Goal: Transaction & Acquisition: Download file/media

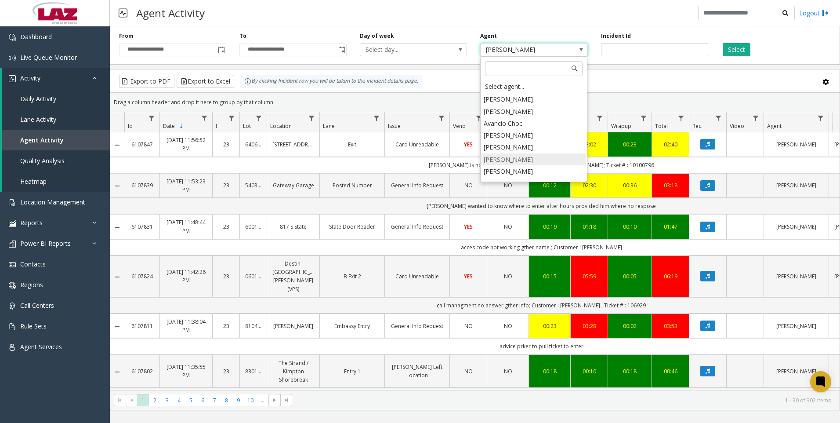
scroll to position [4829, 0]
click at [513, 173] on li "[PERSON_NAME]" at bounding box center [534, 179] width 105 height 12
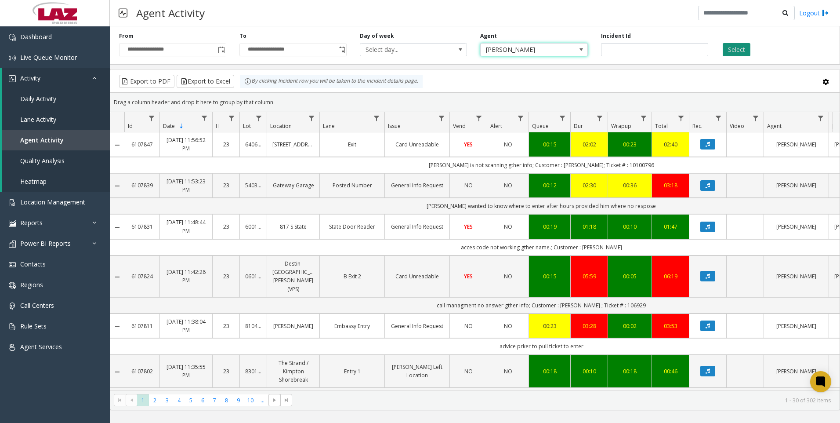
click at [730, 47] on button "Select" at bounding box center [737, 49] width 28 height 13
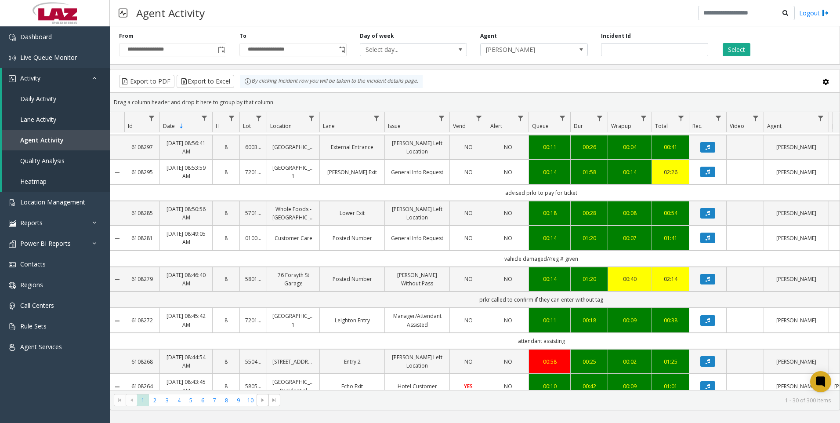
scroll to position [835, 0]
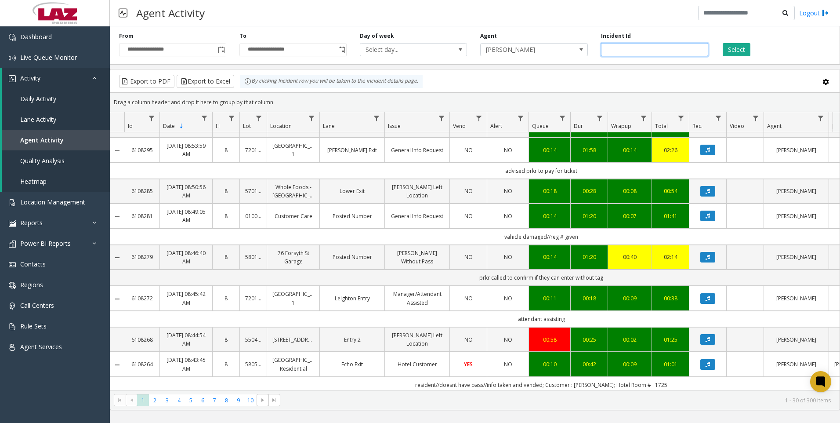
click at [614, 51] on input "number" at bounding box center [654, 49] width 107 height 13
paste input "*******"
click at [738, 51] on button "Select" at bounding box center [737, 49] width 28 height 13
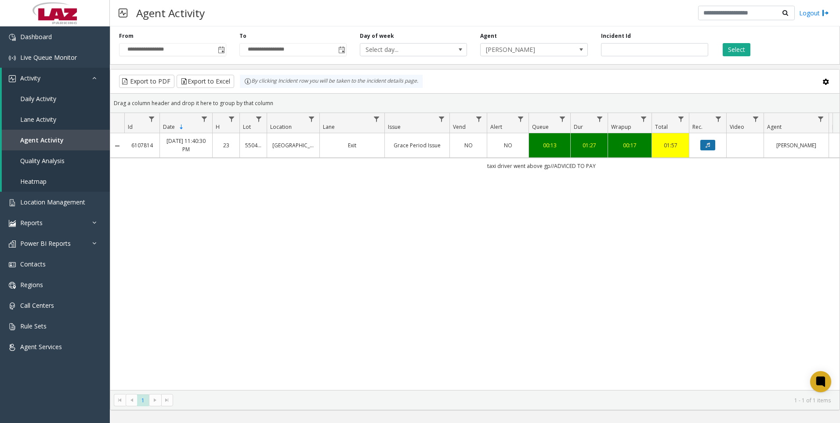
click at [706, 148] on icon "Data table" at bounding box center [708, 144] width 4 height 5
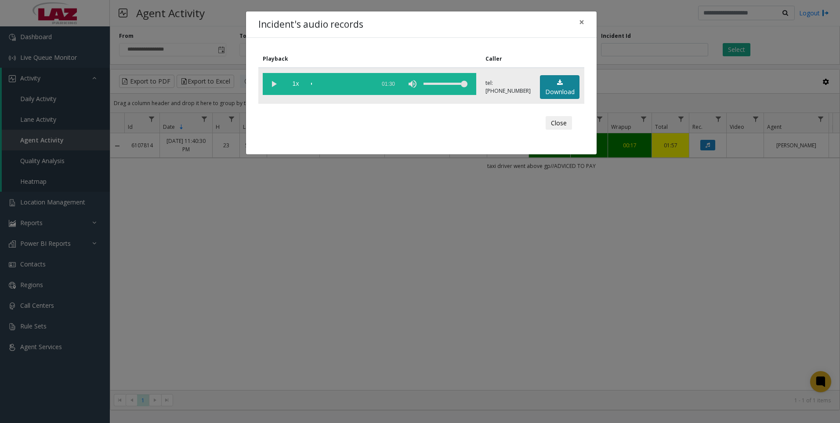
click at [564, 81] on link "Download" at bounding box center [560, 87] width 40 height 24
click at [137, 342] on div "Incident's audio records × Playback Caller 1x 01:30 tel:[PHONE_NUMBER] Download…" at bounding box center [420, 211] width 840 height 423
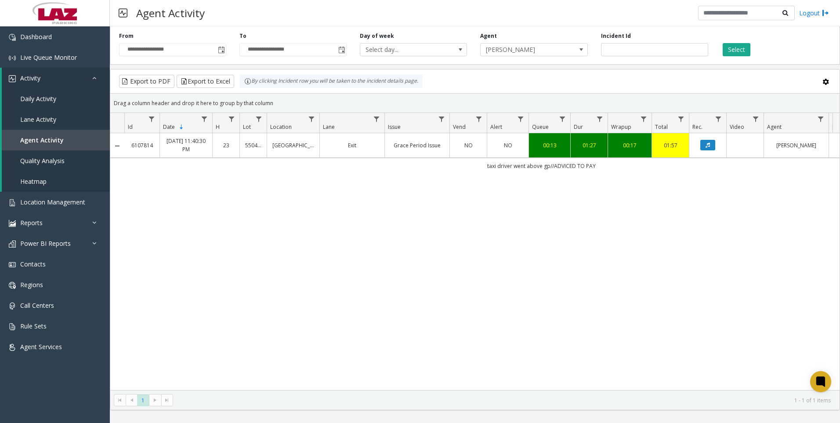
scroll to position [0, 125]
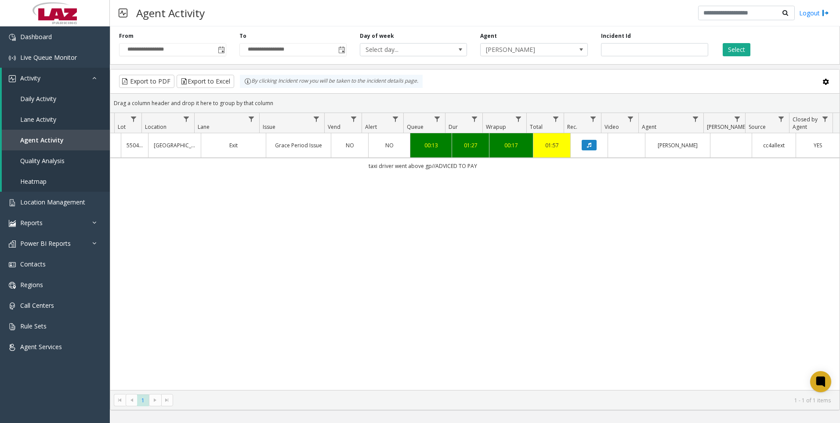
click at [166, 253] on div "6107814 [DATE] 11:40:30 PM 23 550435 [GEOGRAPHIC_DATA] Exit Grace Period Issue …" at bounding box center [475, 261] width 730 height 257
click at [658, 51] on input "*******" at bounding box center [654, 49] width 107 height 13
paste input "number"
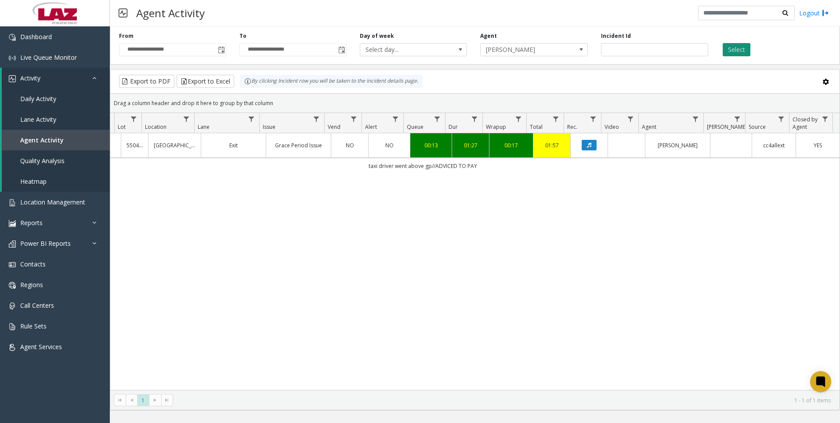
click at [731, 47] on button "Select" at bounding box center [737, 49] width 28 height 13
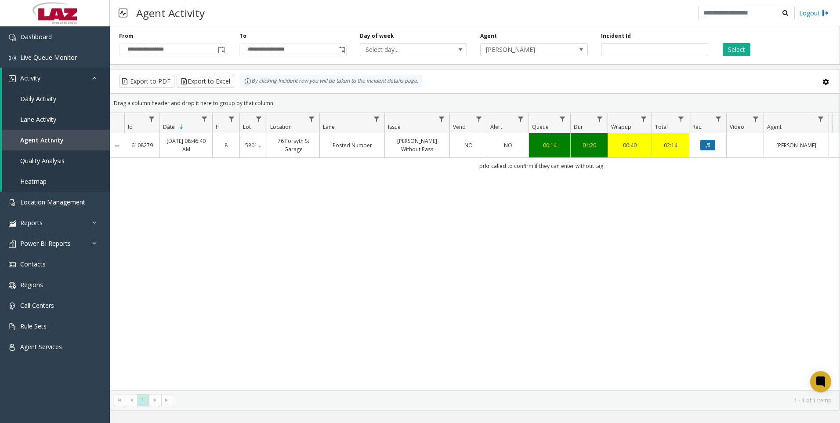
click at [709, 145] on icon "Data table" at bounding box center [708, 144] width 4 height 5
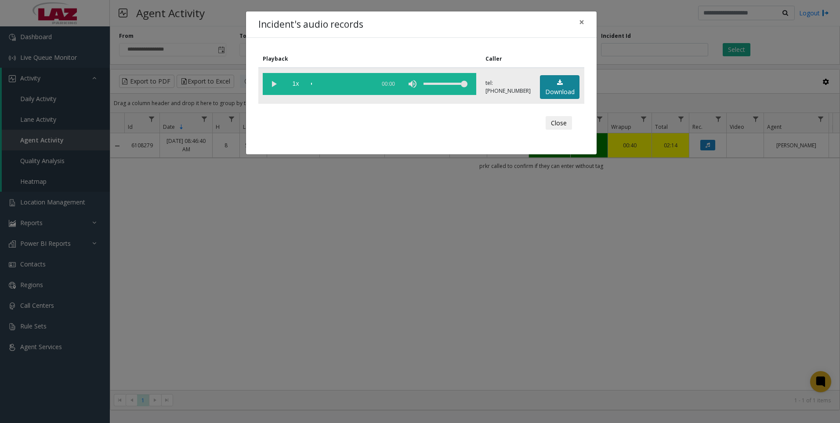
click at [567, 84] on link "Download" at bounding box center [560, 87] width 40 height 24
click at [327, 275] on div "Incident's audio records × Playback Caller 1x 01:25 tel:[PHONE_NUMBER] Download…" at bounding box center [420, 211] width 840 height 423
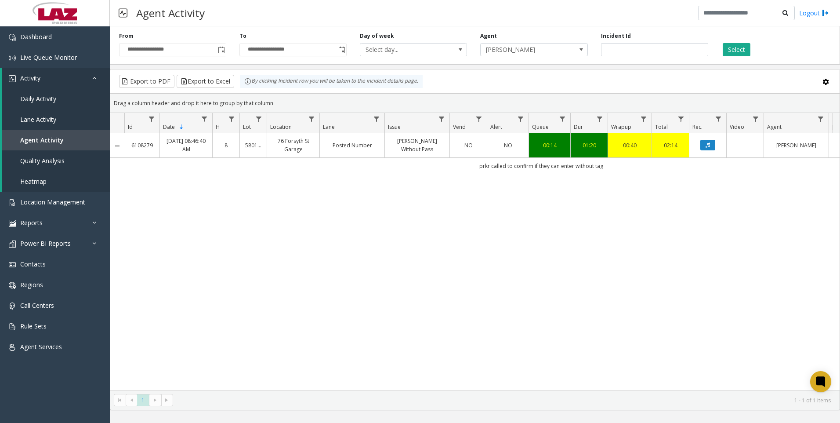
drag, startPoint x: 135, startPoint y: 349, endPoint x: 141, endPoint y: 345, distance: 7.1
click at [141, 345] on div "6108279 [DATE] 08:46:40 AM 8 580163 [STREET_ADDRESS][GEOGRAPHIC_DATA] Posted Nu…" at bounding box center [475, 261] width 730 height 257
click at [648, 44] on input "*******" at bounding box center [654, 49] width 107 height 13
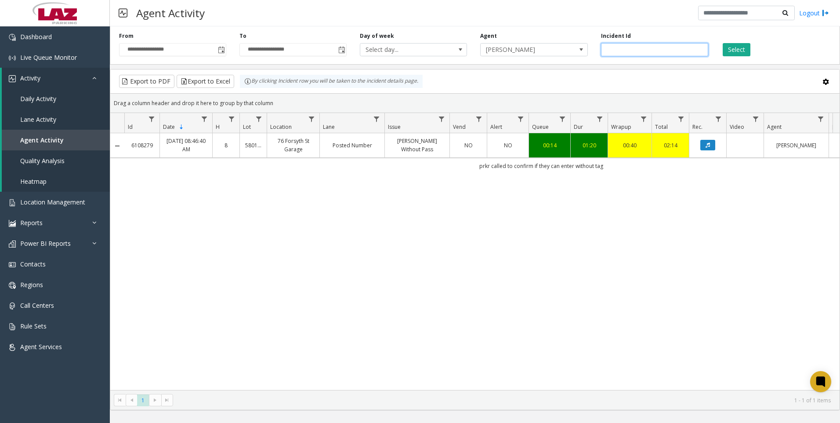
paste input "number"
click at [742, 51] on button "Select" at bounding box center [737, 49] width 28 height 13
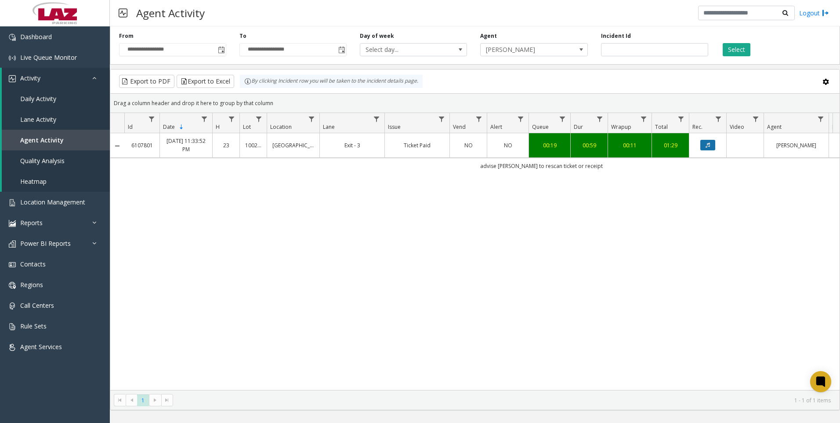
click at [709, 148] on icon "Data table" at bounding box center [708, 144] width 4 height 5
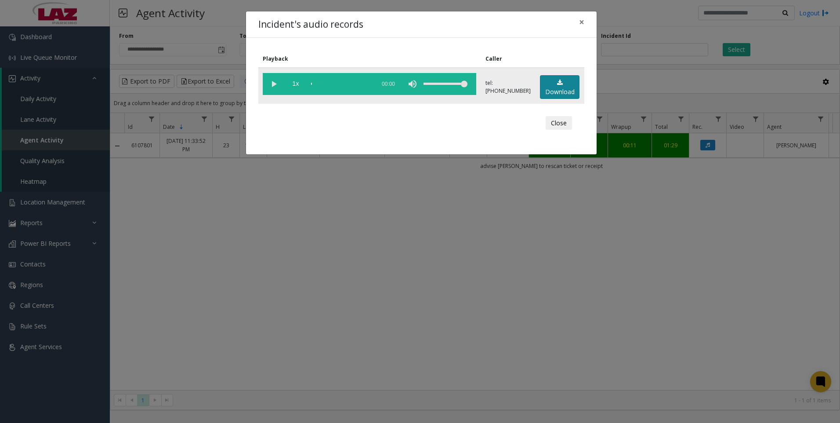
click at [560, 91] on link "Download" at bounding box center [560, 87] width 40 height 24
click at [269, 257] on div "Incident's audio records × Playback Caller 1x 01:07 tel:[PHONE_NUMBER] Download…" at bounding box center [420, 211] width 840 height 423
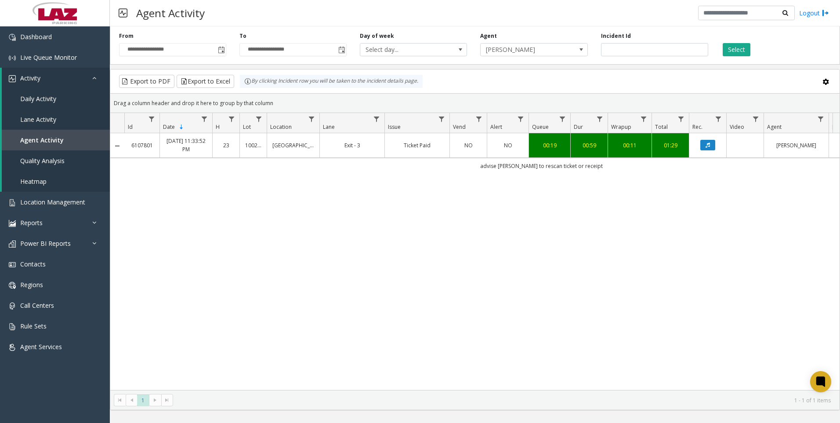
drag, startPoint x: 177, startPoint y: 273, endPoint x: 211, endPoint y: 244, distance: 44.9
click at [177, 273] on div "6107801 [DATE] 11:33:52 PM 23 [GEOGRAPHIC_DATA] Exit - 3 Ticket Paid NO NO 00:1…" at bounding box center [475, 261] width 730 height 257
click at [656, 45] on input "*******" at bounding box center [654, 49] width 107 height 13
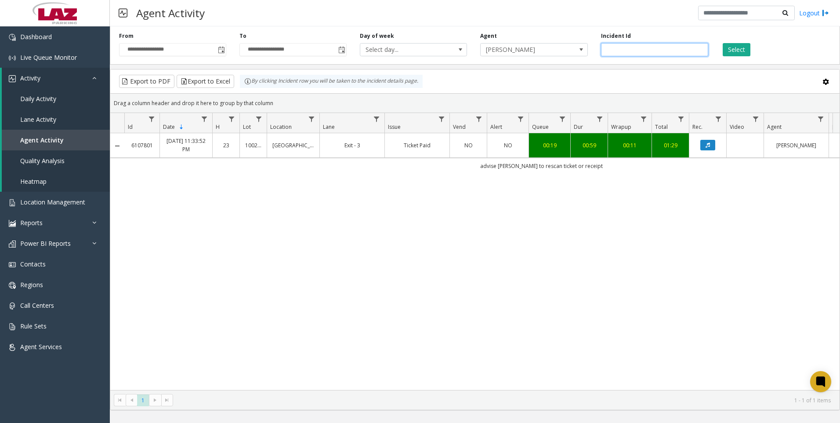
paste input "number"
click at [727, 42] on div "Select" at bounding box center [775, 44] width 120 height 24
click at [729, 45] on button "Select" at bounding box center [737, 49] width 28 height 13
click at [711, 148] on button "Data table" at bounding box center [708, 145] width 15 height 11
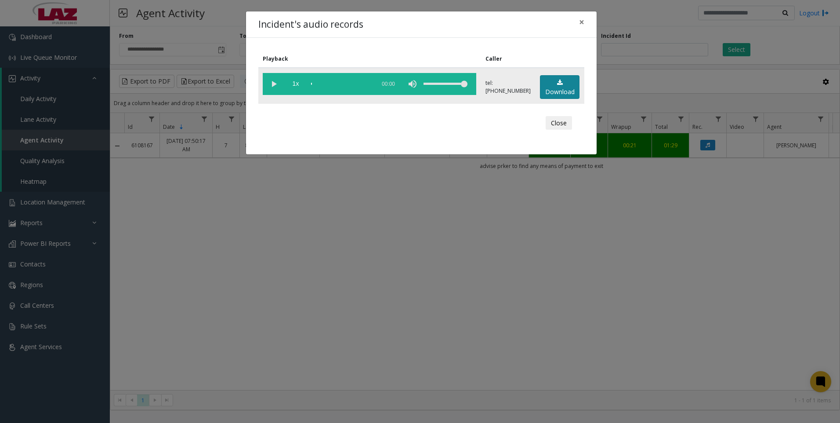
click at [559, 94] on link "Download" at bounding box center [560, 87] width 40 height 24
click at [190, 294] on div "Incident's audio records × Playback Caller 1x 00:58 tel:[PHONE_NUMBER] Download…" at bounding box center [420, 211] width 840 height 423
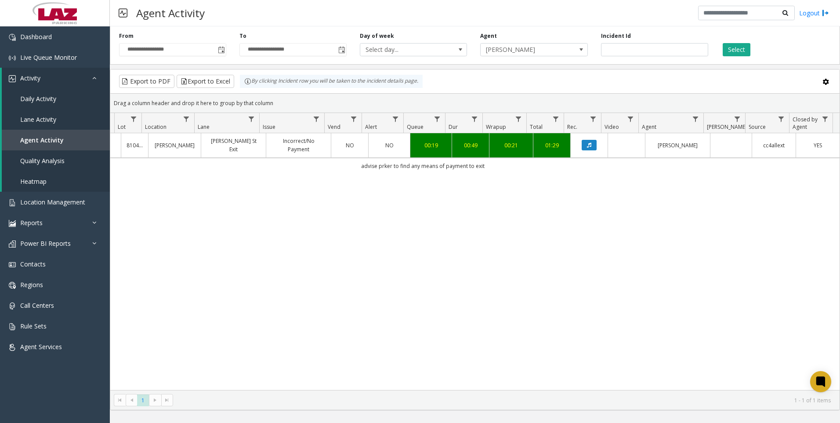
scroll to position [0, 47]
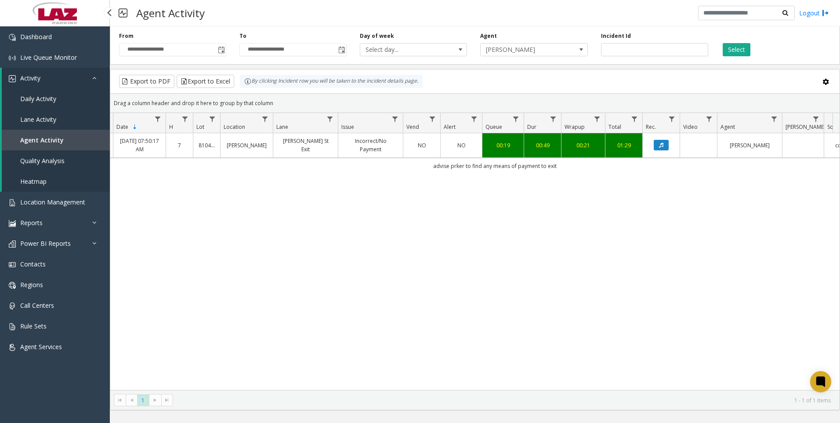
click at [183, 292] on div "6108167 [DATE] 07:50:17 AM 7 [STREET_ADDRESS][PERSON_NAME] Exit Incorrect/No Pa…" at bounding box center [475, 261] width 730 height 257
click at [629, 48] on input "*******" at bounding box center [654, 49] width 107 height 13
paste input "number"
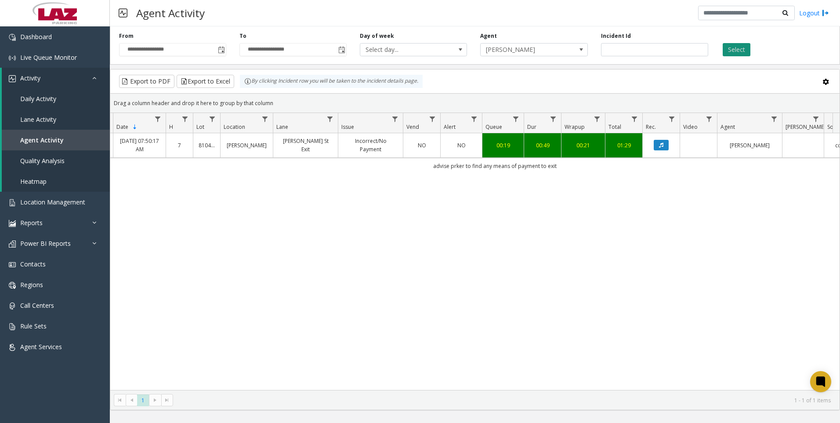
click at [734, 51] on button "Select" at bounding box center [737, 49] width 28 height 13
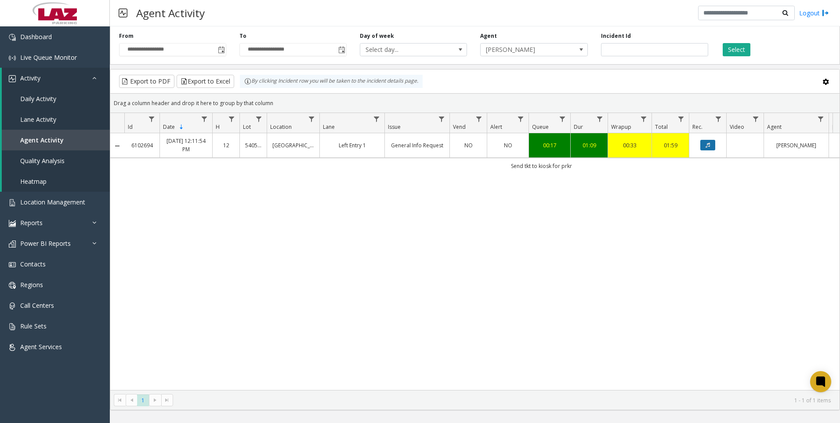
click at [705, 140] on button "Data table" at bounding box center [708, 145] width 15 height 11
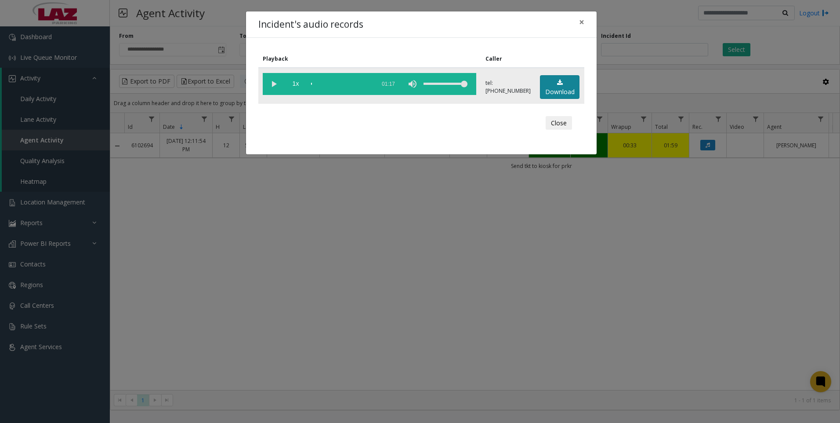
click at [563, 87] on link "Download" at bounding box center [560, 87] width 40 height 24
click at [290, 322] on div "Incident's audio records × Playback Caller 1x 01:17 tel:[PHONE_NUMBER] Download…" at bounding box center [420, 211] width 840 height 423
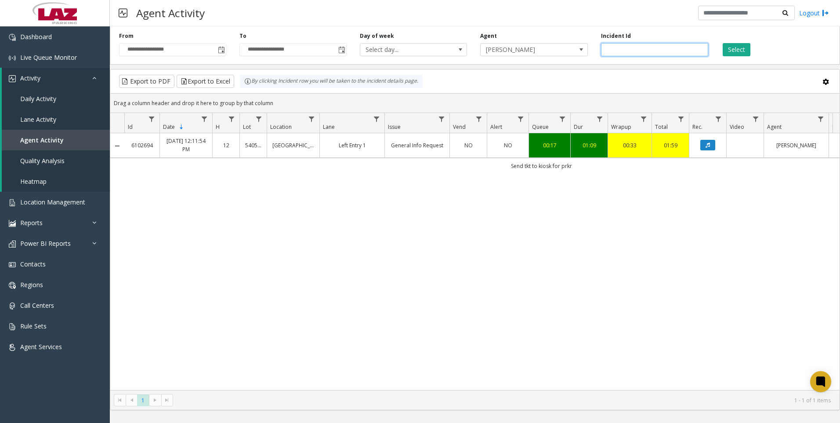
click at [638, 55] on input "*******" at bounding box center [654, 49] width 107 height 13
click at [639, 55] on input "*******" at bounding box center [654, 49] width 107 height 13
paste input "number"
click at [727, 50] on button "Select" at bounding box center [737, 49] width 28 height 13
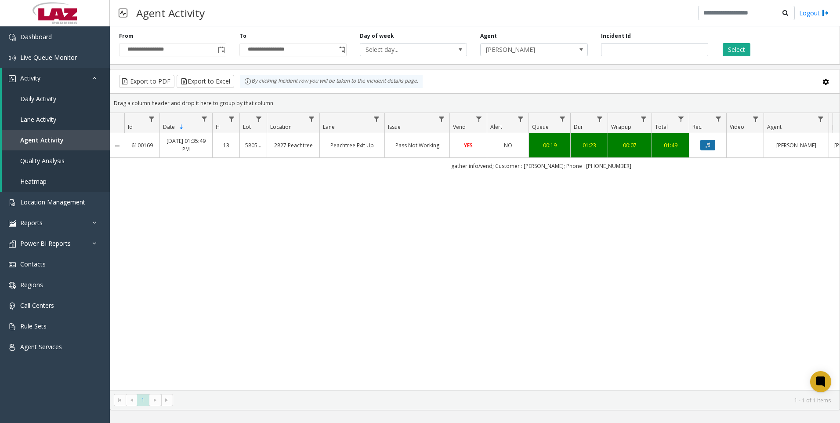
click at [703, 147] on button "Data table" at bounding box center [708, 145] width 15 height 11
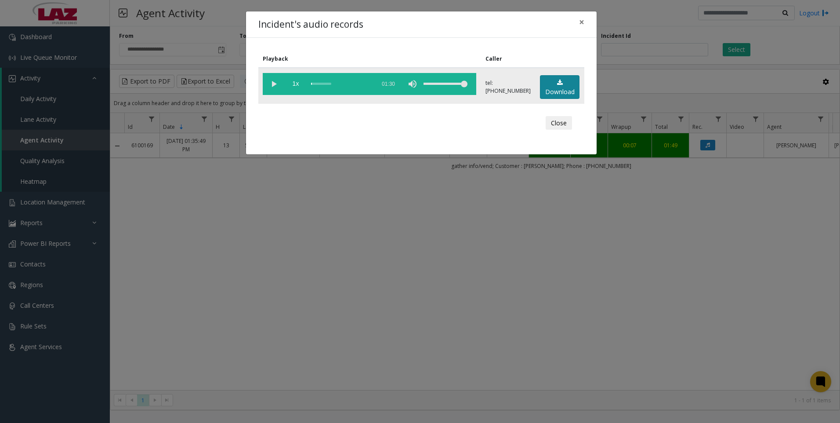
click at [552, 91] on link "Download" at bounding box center [560, 87] width 40 height 24
click at [201, 354] on div "Incident's audio records × Playback Caller 1x 01:30 tel:[PHONE_NUMBER] Download…" at bounding box center [420, 211] width 840 height 423
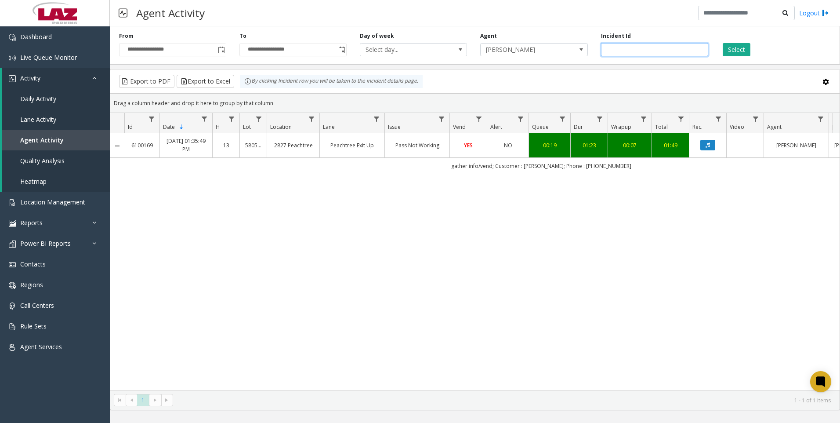
click at [632, 51] on input "*******" at bounding box center [654, 49] width 107 height 13
paste input "number"
click at [729, 47] on button "Select" at bounding box center [737, 49] width 28 height 13
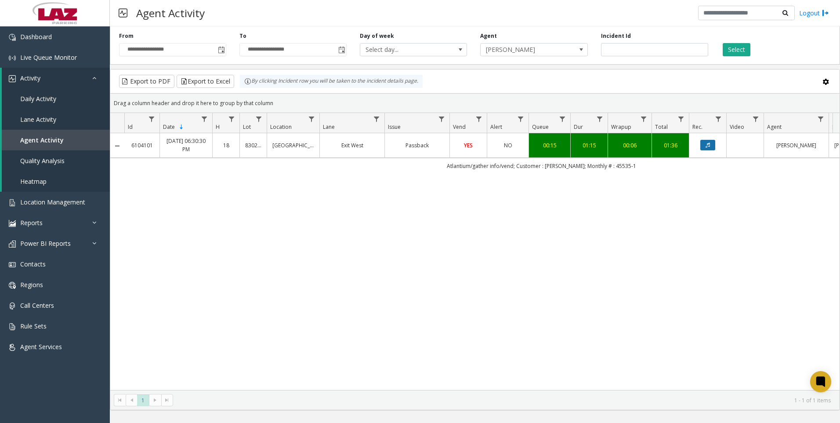
click at [705, 144] on button "Data table" at bounding box center [708, 145] width 15 height 11
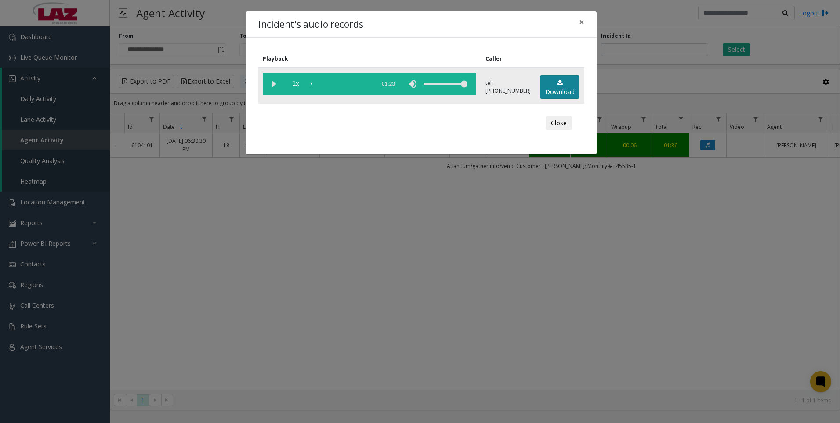
click at [551, 84] on link "Download" at bounding box center [560, 87] width 40 height 24
click at [189, 316] on div "Incident's audio records × Playback Caller 1x 01:23 tel:[PHONE_NUMBER] Download…" at bounding box center [420, 211] width 840 height 423
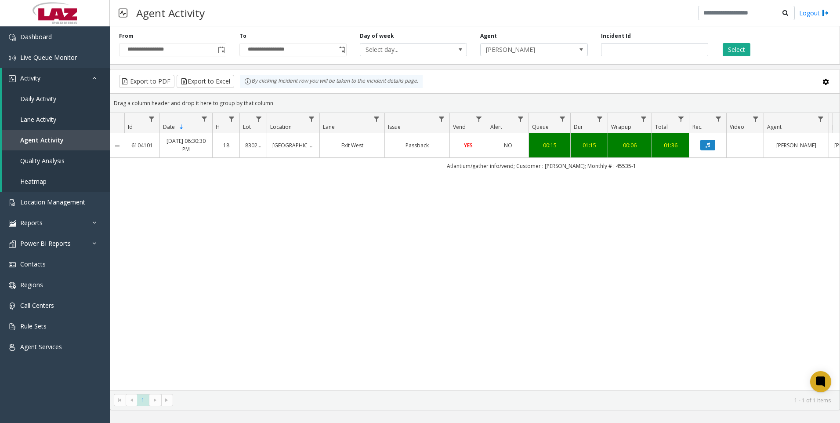
click at [349, 343] on div "6104101 [DATE] 06:30:30 PM 18 [GEOGRAPHIC_DATA] Exit [GEOGRAPHIC_DATA] YES NO 0…" at bounding box center [475, 261] width 730 height 257
click at [644, 51] on input "*******" at bounding box center [654, 49] width 107 height 13
paste input "number"
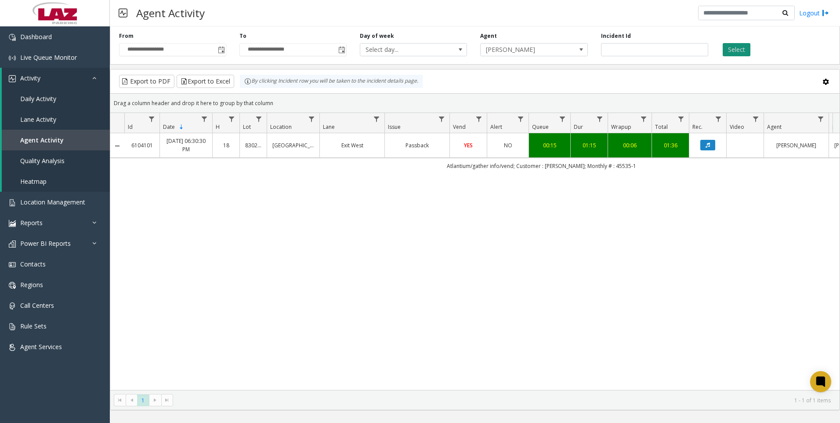
click at [730, 49] on button "Select" at bounding box center [737, 49] width 28 height 13
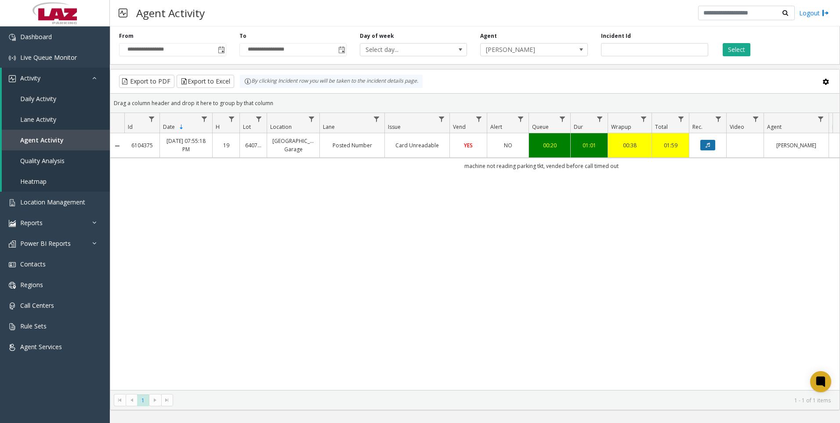
click at [707, 148] on button "Data table" at bounding box center [708, 145] width 15 height 11
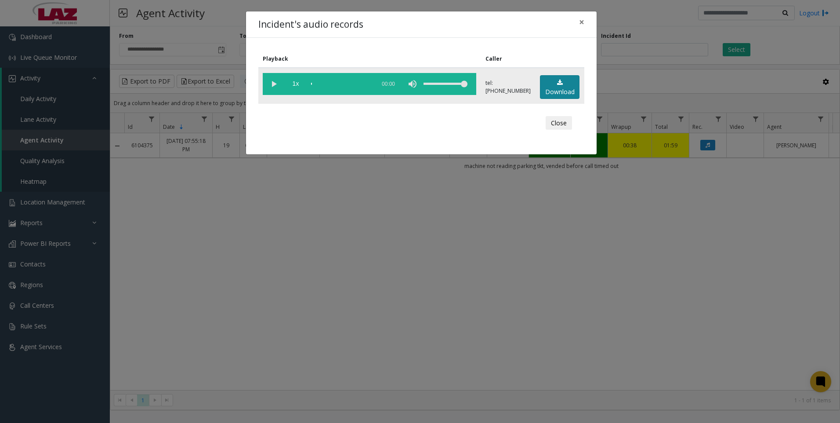
click at [556, 88] on link "Download" at bounding box center [560, 87] width 40 height 24
click at [280, 315] on div "Incident's audio records × Playback Caller 1x 01:12 tel:[PHONE_NUMBER] Download…" at bounding box center [420, 211] width 840 height 423
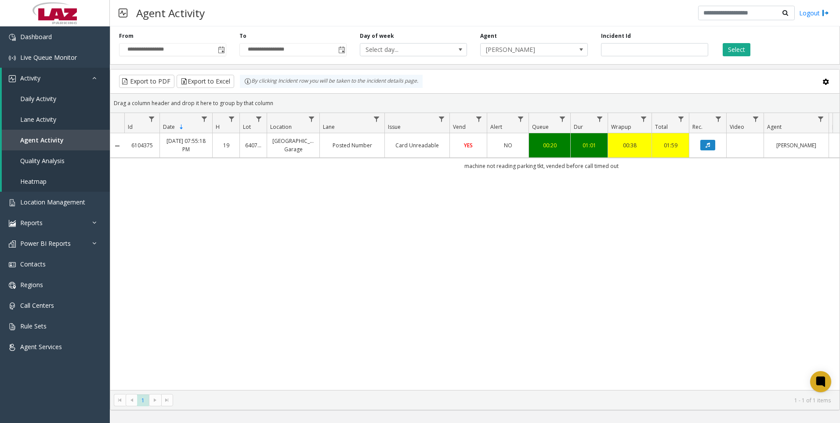
click at [647, 57] on div "**********" at bounding box center [475, 44] width 730 height 42
click at [649, 51] on input "*******" at bounding box center [654, 49] width 107 height 13
paste input "number"
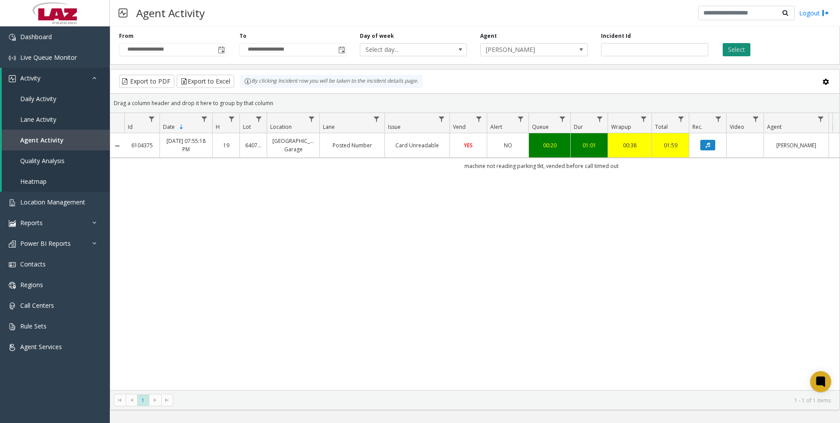
click at [744, 47] on button "Select" at bounding box center [737, 49] width 28 height 13
click at [707, 148] on icon "Data table" at bounding box center [708, 144] width 4 height 5
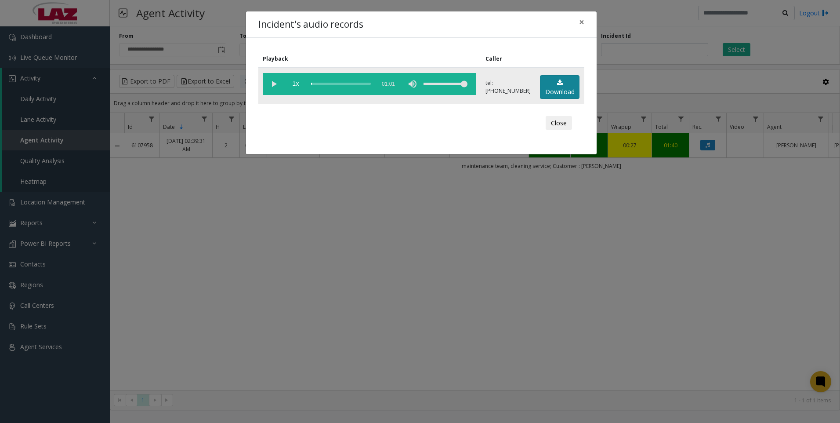
click at [559, 83] on icon at bounding box center [560, 83] width 6 height 6
click at [246, 254] on div "Incident's audio records × Playback Caller 1x 01:01 tel:[PHONE_NUMBER] Download…" at bounding box center [420, 211] width 840 height 423
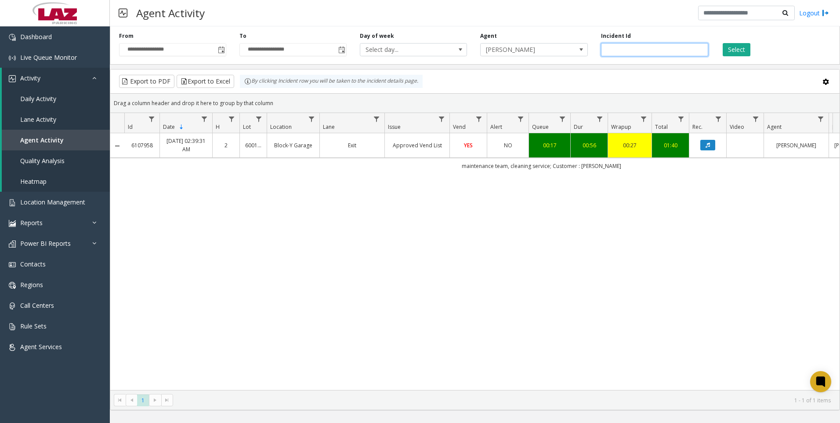
click at [626, 43] on input "*******" at bounding box center [654, 49] width 107 height 13
click at [626, 49] on input "*******" at bounding box center [654, 49] width 107 height 13
paste input "number"
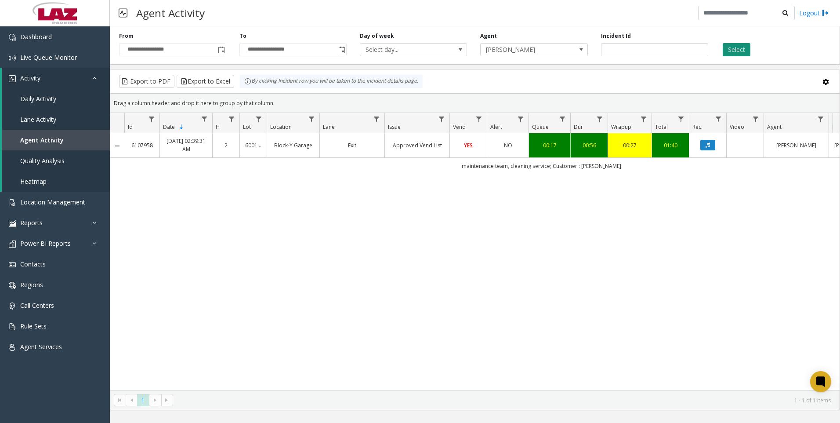
click at [727, 50] on button "Select" at bounding box center [737, 49] width 28 height 13
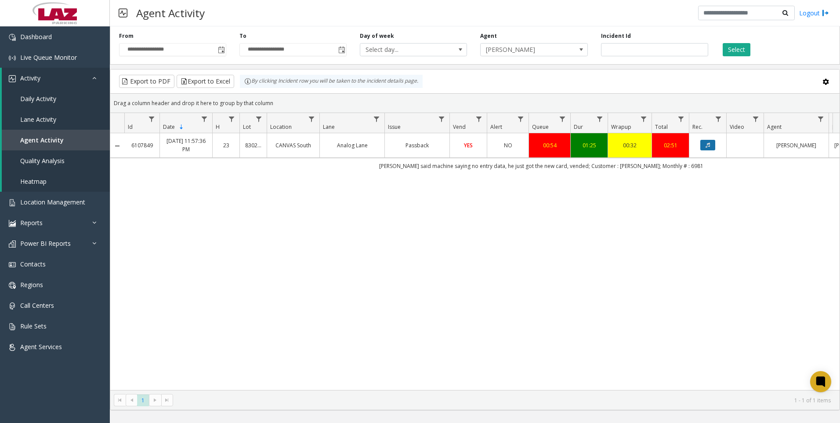
click at [703, 148] on button "Data table" at bounding box center [708, 145] width 15 height 11
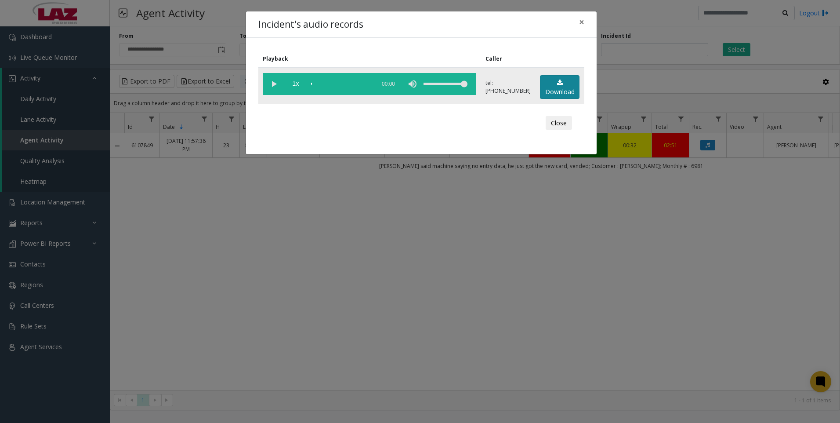
click at [553, 94] on link "Download" at bounding box center [560, 87] width 40 height 24
click at [197, 343] on div "Incident's audio records × Playback Caller 1x 01:30 tel:[PHONE_NUMBER] Download…" at bounding box center [420, 211] width 840 height 423
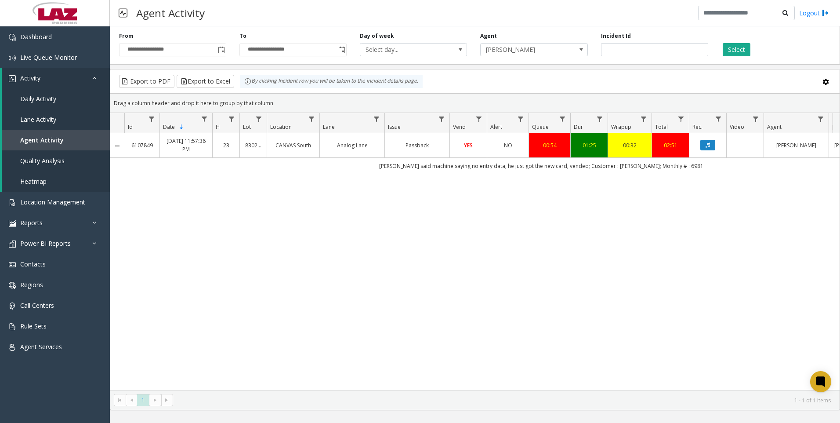
click at [278, 259] on div "6107849 [DATE] 11:57:36 PM 23 830236 CANVAS South Analog Lane Passback YES NO 0…" at bounding box center [475, 261] width 730 height 257
click at [637, 47] on input "*******" at bounding box center [654, 49] width 107 height 13
paste input "number"
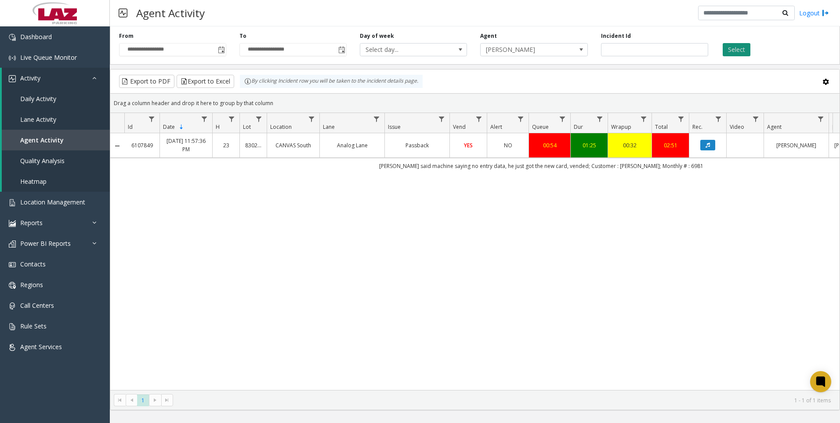
click at [736, 45] on button "Select" at bounding box center [737, 49] width 28 height 13
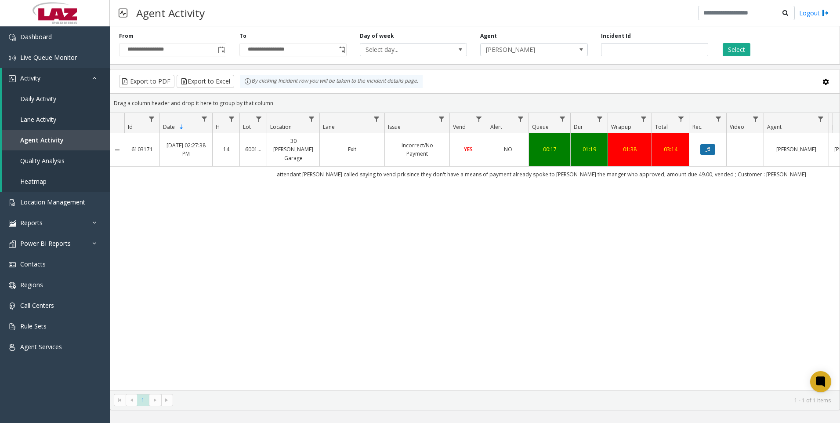
click at [707, 147] on icon "Data table" at bounding box center [708, 149] width 4 height 5
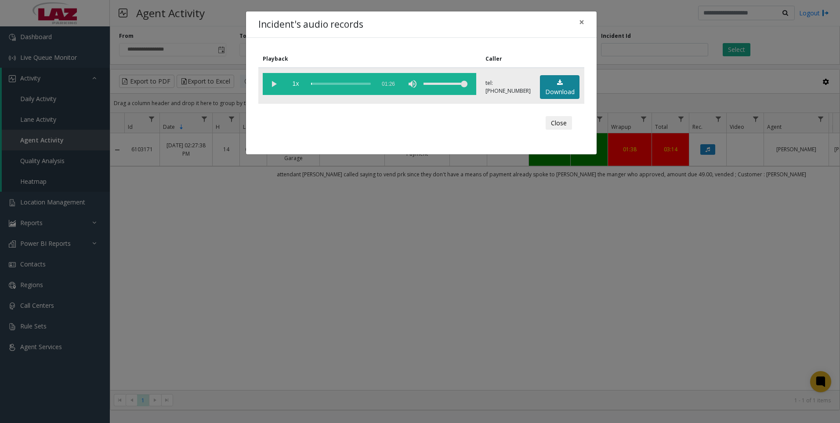
click at [563, 91] on link "Download" at bounding box center [560, 87] width 40 height 24
click at [197, 340] on div "Incident's audio records × Playback Caller 1x 01:26 tel:[PHONE_NUMBER] Download…" at bounding box center [420, 211] width 840 height 423
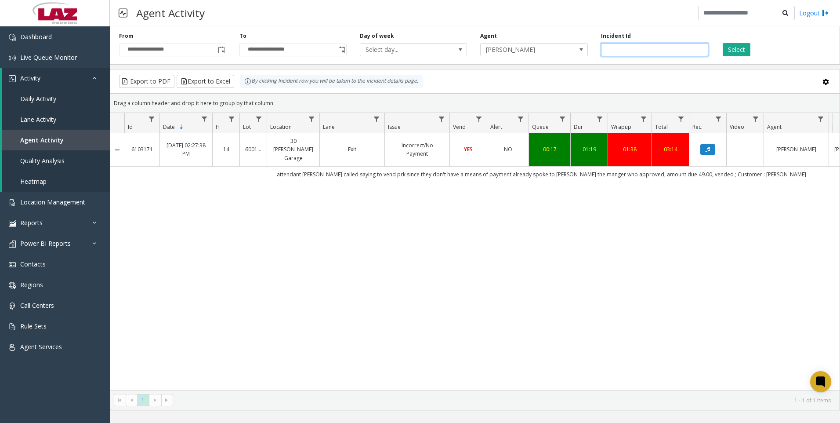
click at [650, 49] on input "*******" at bounding box center [654, 49] width 107 height 13
paste input "number"
click at [733, 53] on button "Select" at bounding box center [737, 49] width 28 height 13
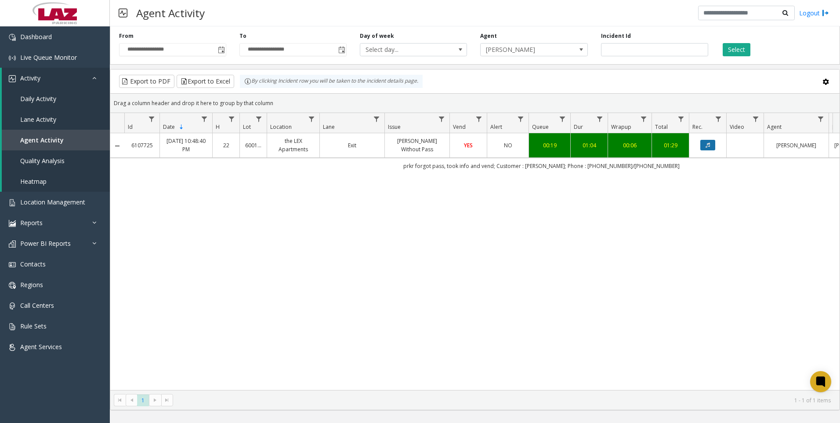
click at [709, 142] on icon "Data table" at bounding box center [708, 144] width 4 height 5
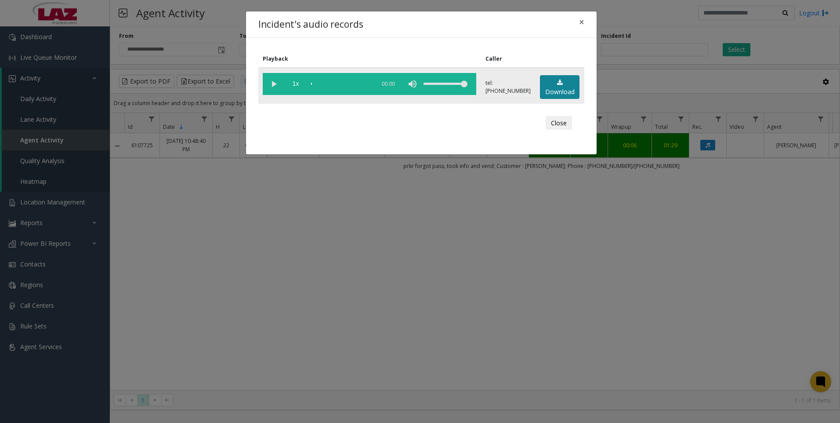
click at [552, 83] on link "Download" at bounding box center [560, 87] width 40 height 24
click at [326, 294] on div "Incident's audio records × Playback Caller 1x 01:14 tel:[PHONE_NUMBER] Download…" at bounding box center [420, 211] width 840 height 423
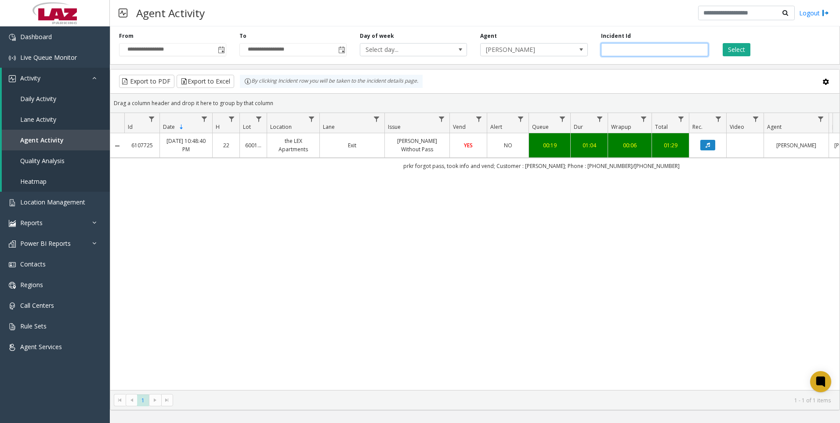
click at [639, 55] on input "*******" at bounding box center [654, 49] width 107 height 13
paste input "number"
click at [731, 50] on button "Select" at bounding box center [737, 49] width 28 height 13
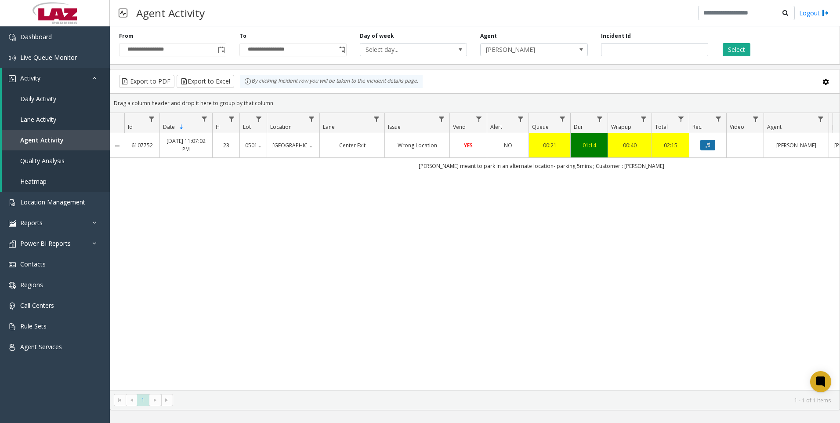
click at [706, 148] on button "Data table" at bounding box center [708, 145] width 15 height 11
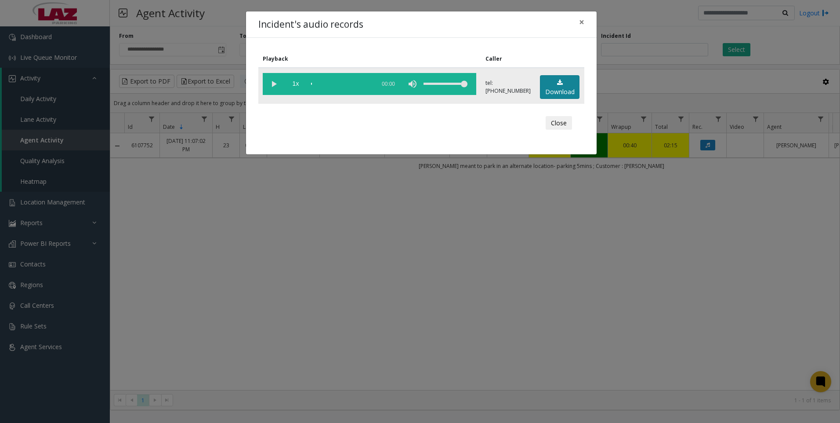
click at [560, 89] on link "Download" at bounding box center [560, 87] width 40 height 24
click at [232, 292] on div "Incident's audio records × Playback Caller 1x 01:27 tel:[PHONE_NUMBER] Download…" at bounding box center [420, 211] width 840 height 423
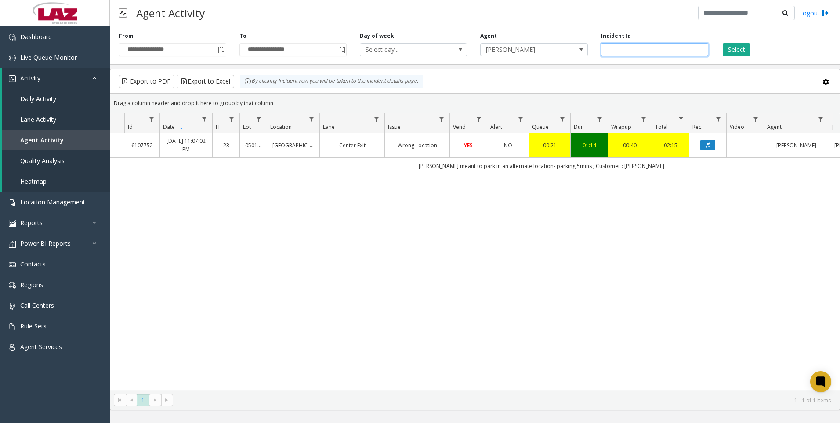
click at [632, 50] on input "*******" at bounding box center [654, 49] width 107 height 13
paste input "number"
click at [738, 48] on button "Select" at bounding box center [737, 49] width 28 height 13
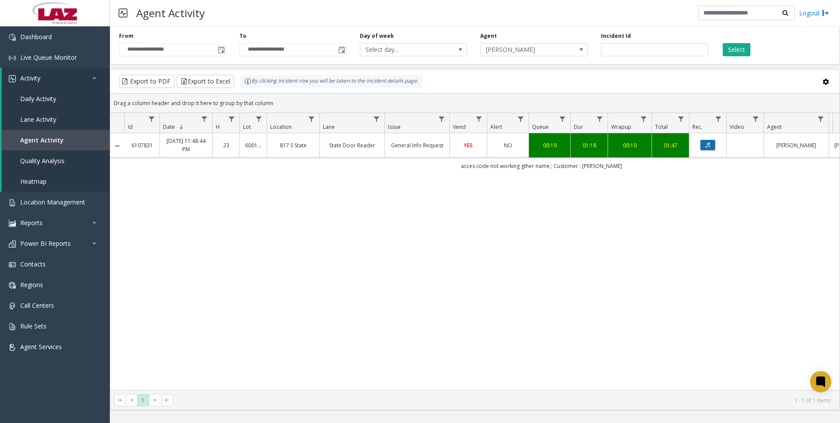
click at [707, 142] on icon "Data table" at bounding box center [708, 144] width 4 height 5
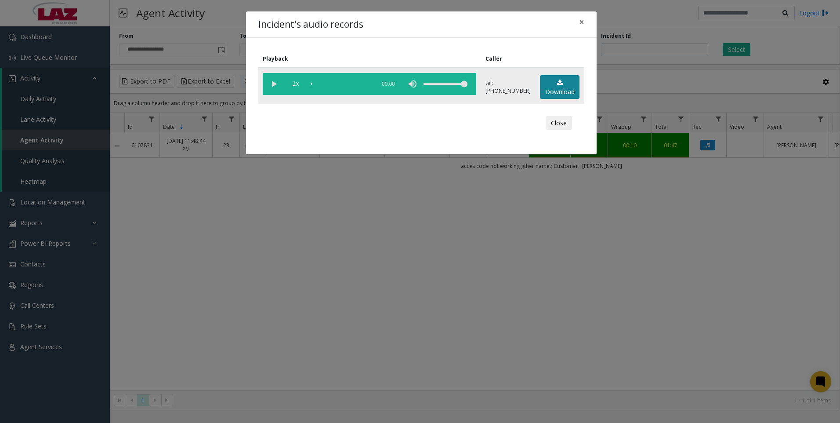
click at [548, 83] on link "Download" at bounding box center [560, 87] width 40 height 24
click at [233, 313] on div "Incident's audio records × Playback Caller 1x 01:21 tel:[PHONE_NUMBER] Download…" at bounding box center [420, 211] width 840 height 423
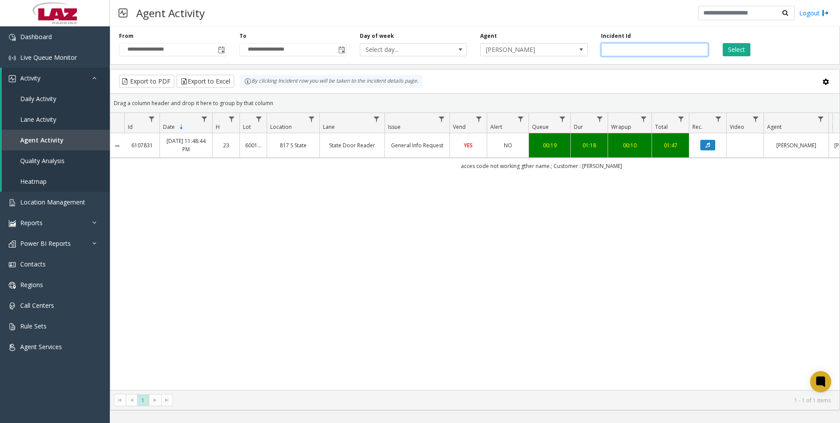
click at [639, 55] on input "*******" at bounding box center [654, 49] width 107 height 13
paste input "number"
click at [742, 51] on button "Select" at bounding box center [737, 49] width 28 height 13
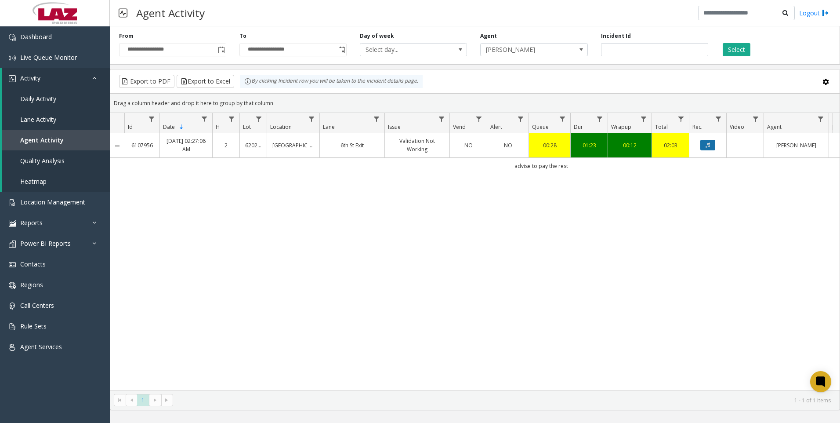
click at [709, 144] on icon "Data table" at bounding box center [708, 144] width 4 height 5
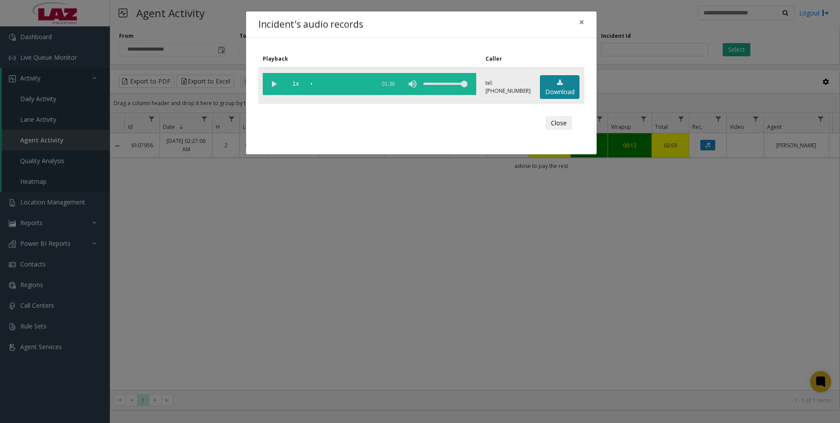
click at [560, 89] on link "Download" at bounding box center [560, 87] width 40 height 24
click at [272, 305] on div "Incident's audio records × Playback Caller 1x 01:36 tel:[PHONE_NUMBER] Download…" at bounding box center [420, 211] width 840 height 423
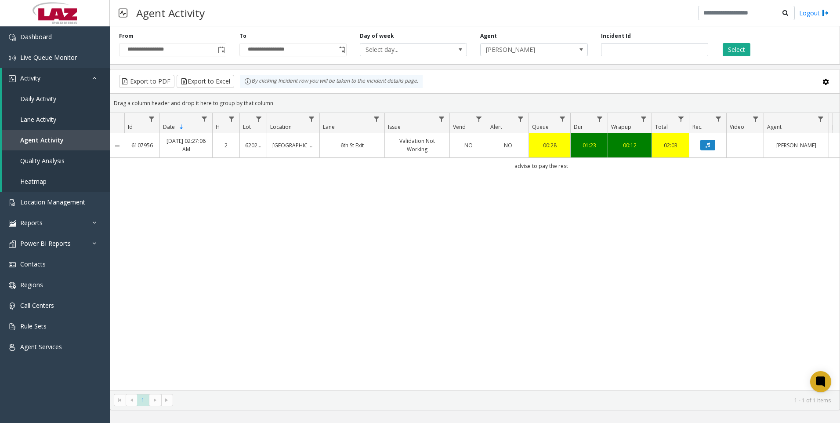
click at [281, 307] on div "6107956 [DATE] 02:27:06 AM 2 620264 [GEOGRAPHIC_DATA] Validation Not Working NO…" at bounding box center [475, 261] width 730 height 257
click at [208, 302] on div "6107956 [DATE] 02:27:06 AM 2 620264 [GEOGRAPHIC_DATA] Validation Not Working NO…" at bounding box center [475, 261] width 730 height 257
click at [638, 45] on input "*******" at bounding box center [654, 49] width 107 height 13
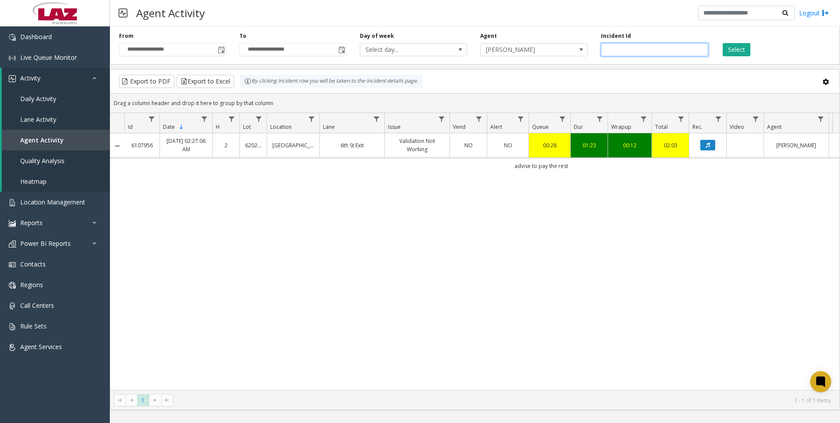
paste input "number"
type input "*******"
click at [730, 53] on button "Select" at bounding box center [737, 49] width 28 height 13
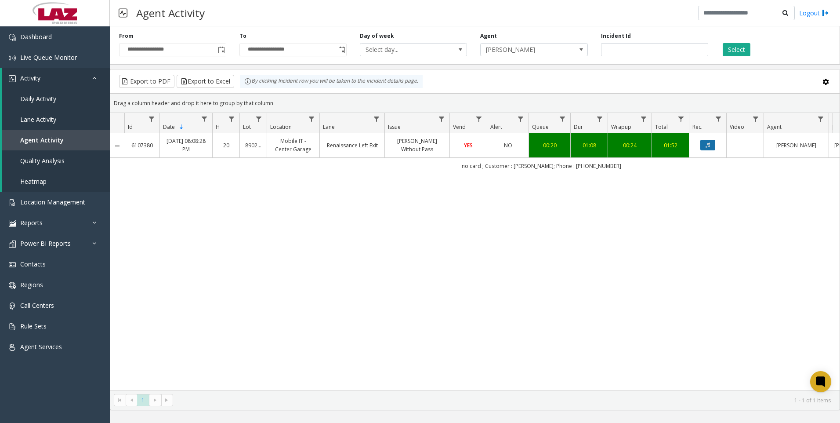
click at [709, 148] on icon "Data table" at bounding box center [708, 144] width 4 height 5
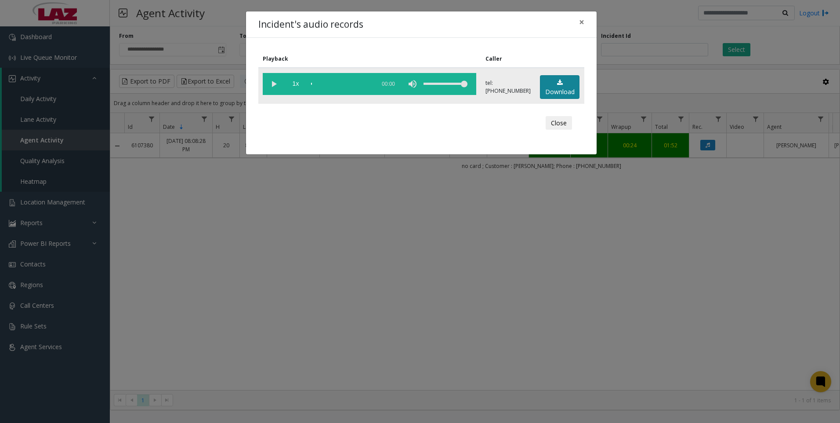
click at [568, 84] on link "Download" at bounding box center [560, 87] width 40 height 24
click at [279, 281] on div "Incident's audio records × Playback Caller 1x 01:19 tel:[PHONE_NUMBER] Download…" at bounding box center [420, 211] width 840 height 423
